Goal: Task Accomplishment & Management: Manage account settings

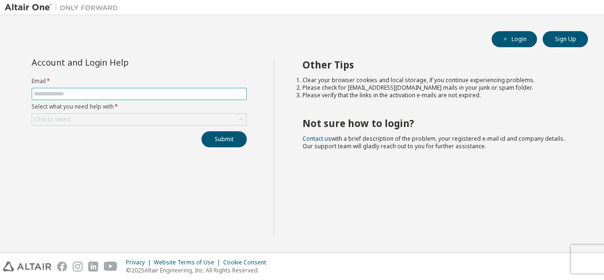
click at [121, 95] on input "text" at bounding box center [139, 94] width 211 height 8
type input "**********"
click at [242, 118] on icon at bounding box center [241, 119] width 4 height 2
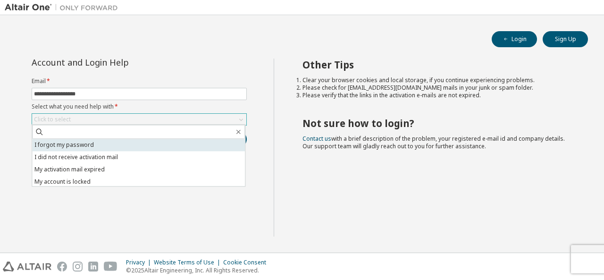
click at [175, 150] on li "I forgot my password" at bounding box center [138, 145] width 213 height 12
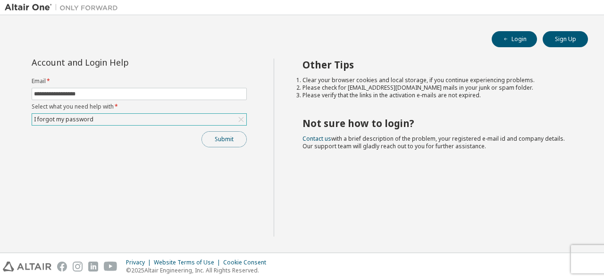
click at [219, 134] on button "Submit" at bounding box center [224, 139] width 45 height 16
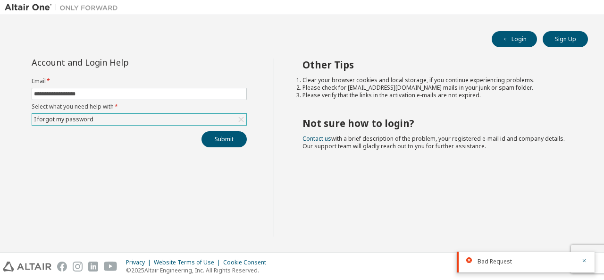
click at [200, 117] on div "I forgot my password" at bounding box center [139, 119] width 214 height 11
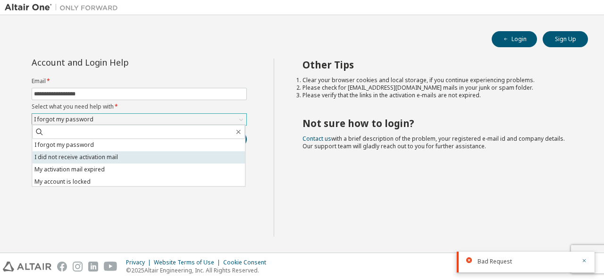
click at [157, 157] on li "I did not receive activation mail" at bounding box center [138, 157] width 213 height 12
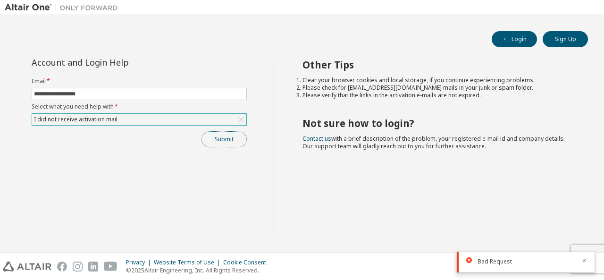
click at [227, 140] on button "Submit" at bounding box center [224, 139] width 45 height 16
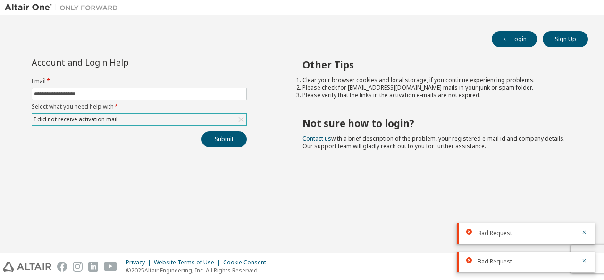
click at [211, 115] on div "I did not receive activation mail" at bounding box center [139, 119] width 214 height 11
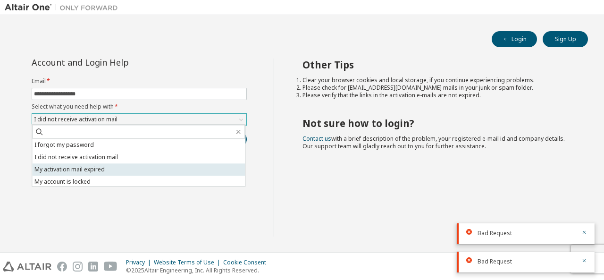
click at [159, 164] on li "My activation mail expired" at bounding box center [138, 169] width 213 height 12
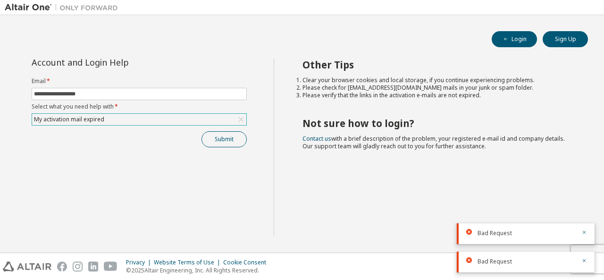
click at [233, 139] on button "Submit" at bounding box center [224, 139] width 45 height 16
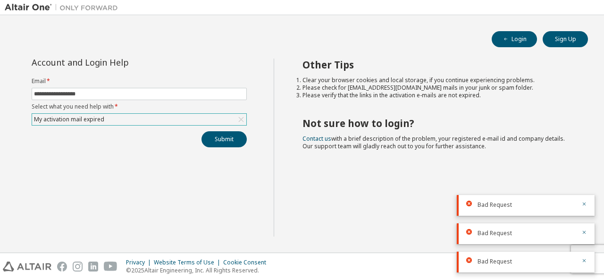
click at [182, 117] on div "My activation mail expired" at bounding box center [139, 119] width 214 height 11
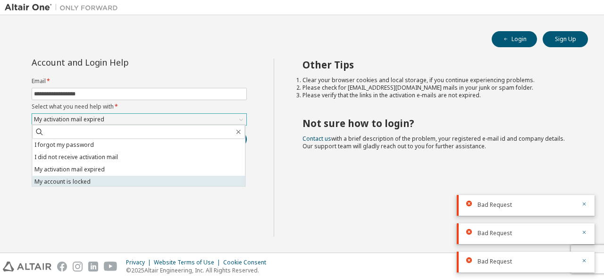
click at [165, 179] on li "My account is locked" at bounding box center [138, 182] width 213 height 12
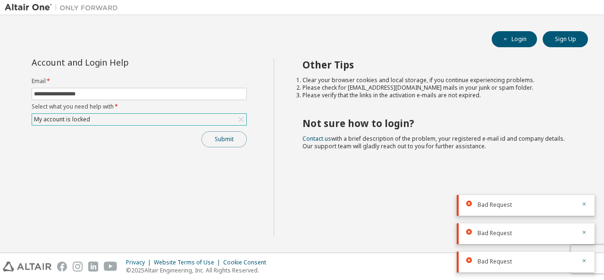
click at [229, 140] on button "Submit" at bounding box center [224, 139] width 45 height 16
